Goal: Find specific page/section: Find specific page/section

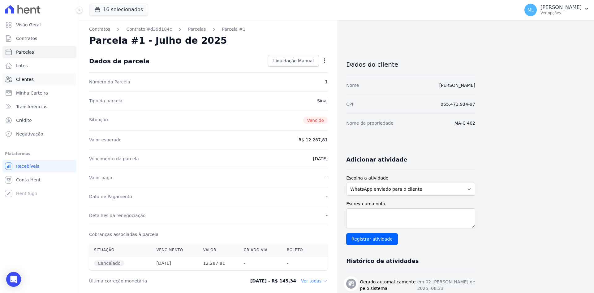
drag, startPoint x: 0, startPoint y: 0, endPoint x: 40, endPoint y: 74, distance: 83.8
click at [40, 74] on link "Clientes" at bounding box center [39, 79] width 74 height 12
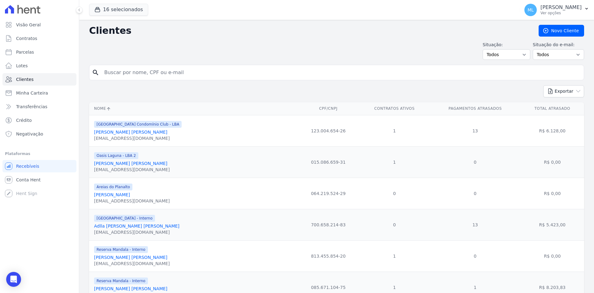
click at [159, 72] on input "search" at bounding box center [341, 72] width 481 height 12
type input "[PERSON_NAME]"
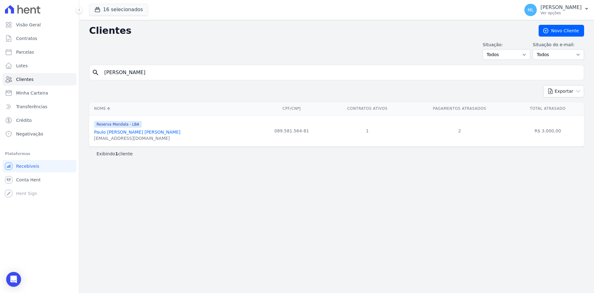
click at [146, 129] on link "Paulo [PERSON_NAME] [PERSON_NAME]" at bounding box center [137, 131] width 86 height 5
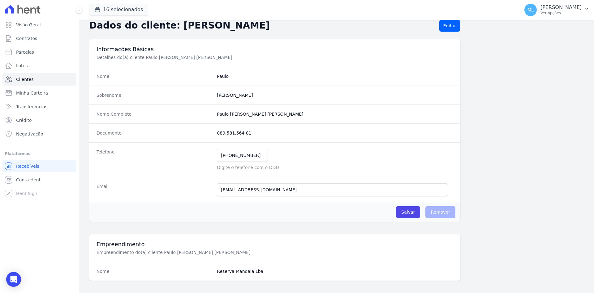
scroll to position [8, 0]
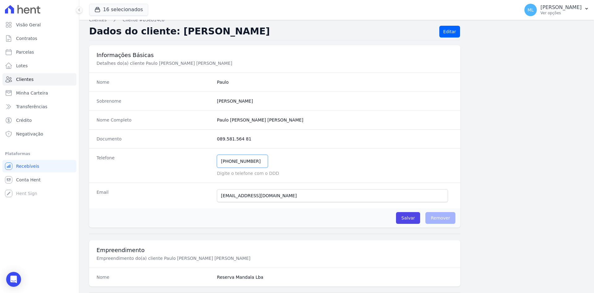
drag, startPoint x: 255, startPoint y: 163, endPoint x: 172, endPoint y: 156, distance: 82.9
click at [172, 158] on div "Telefone [PHONE_NUMBER] Mensagem de SMS ainda não enviada.. Mensagem de [PERSON…" at bounding box center [275, 165] width 372 height 34
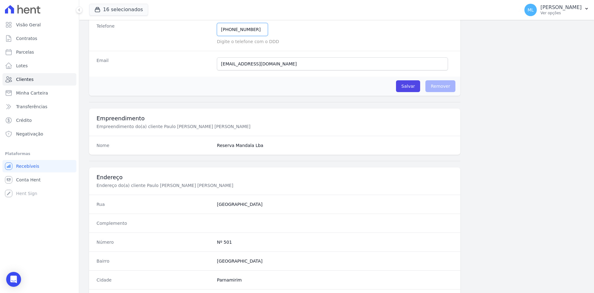
scroll to position [287, 0]
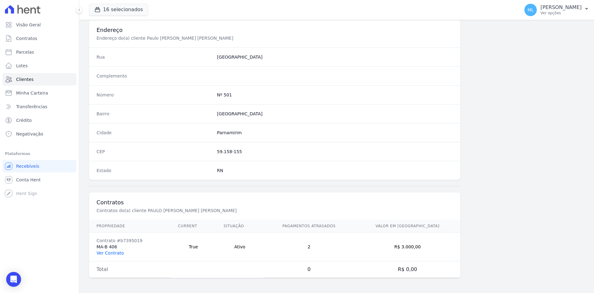
click at [117, 254] on link "Ver Contrato" at bounding box center [110, 252] width 27 height 5
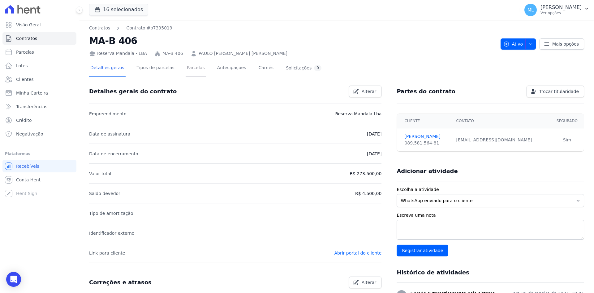
click at [186, 65] on link "Parcelas" at bounding box center [196, 68] width 20 height 16
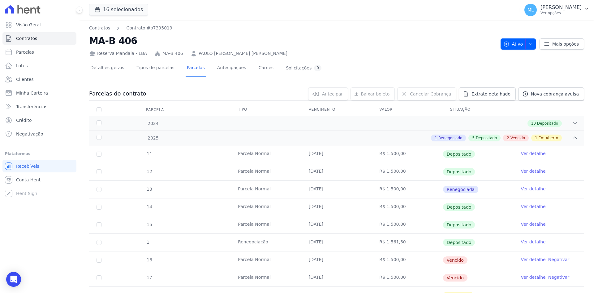
scroll to position [30, 0]
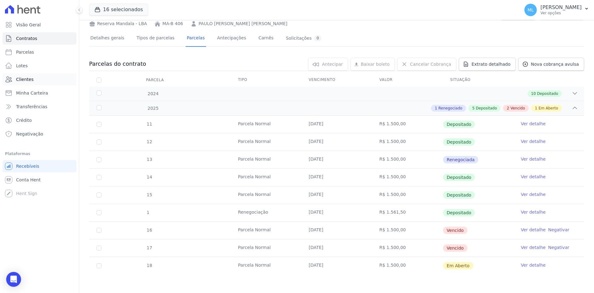
click at [51, 74] on link "Clientes" at bounding box center [39, 79] width 74 height 12
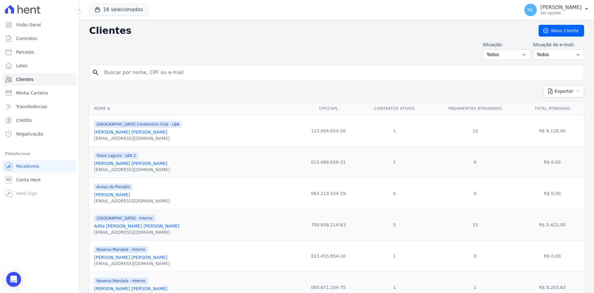
click at [154, 72] on input "search" at bounding box center [341, 72] width 481 height 12
type input "[PERSON_NAME]"
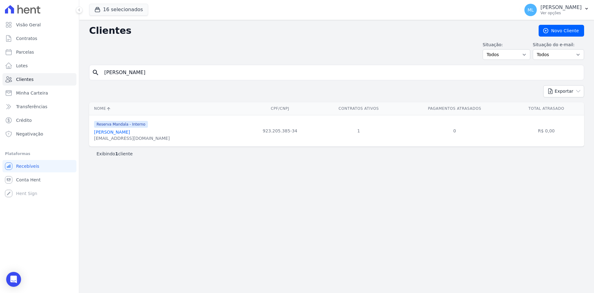
click at [130, 131] on link "[PERSON_NAME]" at bounding box center [112, 131] width 36 height 5
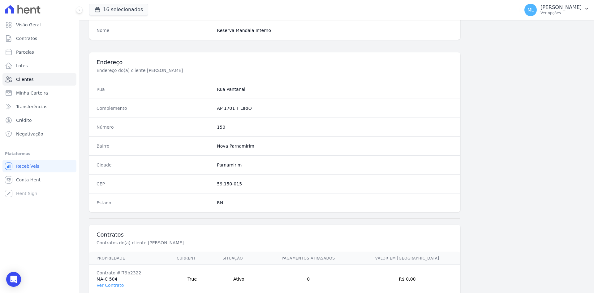
scroll to position [287, 0]
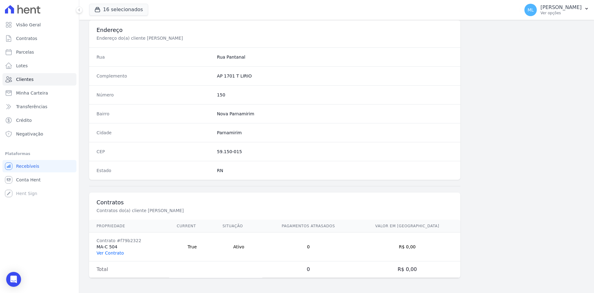
click at [120, 251] on link "Ver Contrato" at bounding box center [110, 252] width 27 height 5
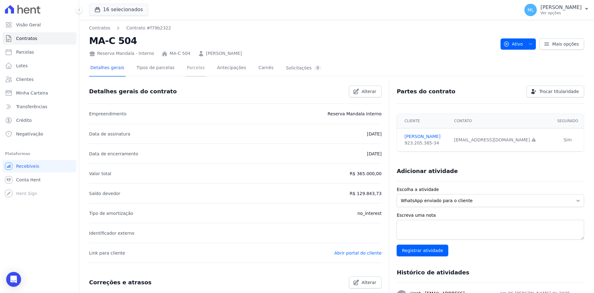
click at [186, 70] on link "Parcelas" at bounding box center [196, 68] width 20 height 16
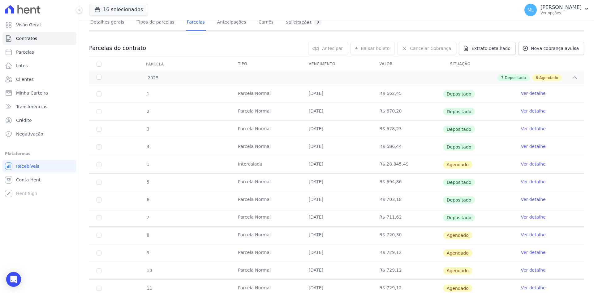
scroll to position [124, 0]
